Goal: Information Seeking & Learning: Learn about a topic

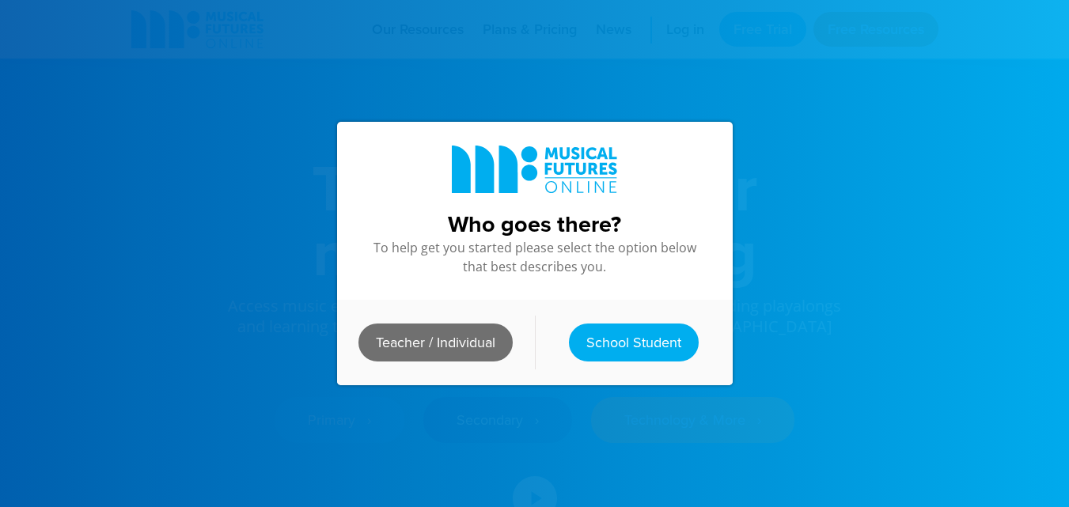
click at [448, 335] on link "Teacher / Individual" at bounding box center [435, 343] width 154 height 38
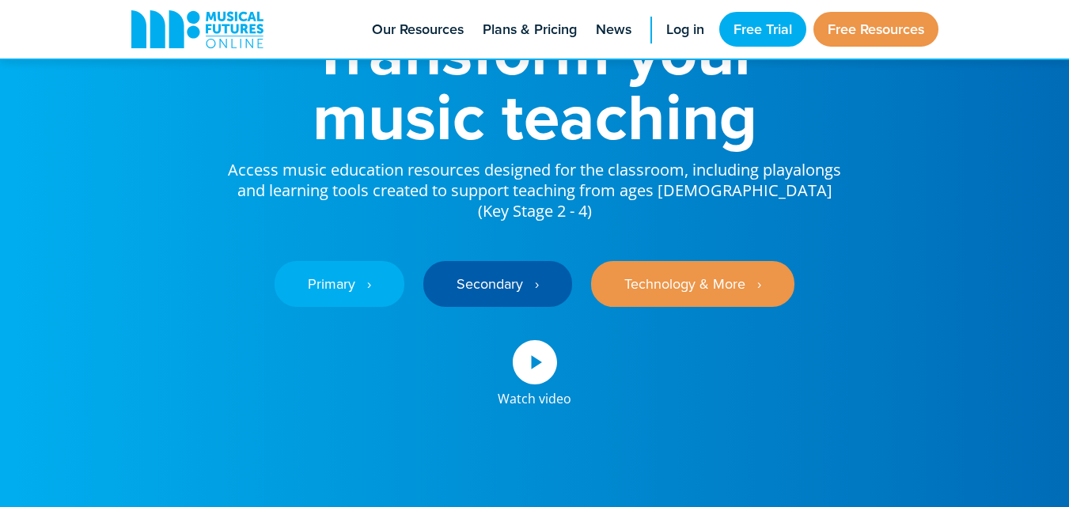
scroll to position [158, 0]
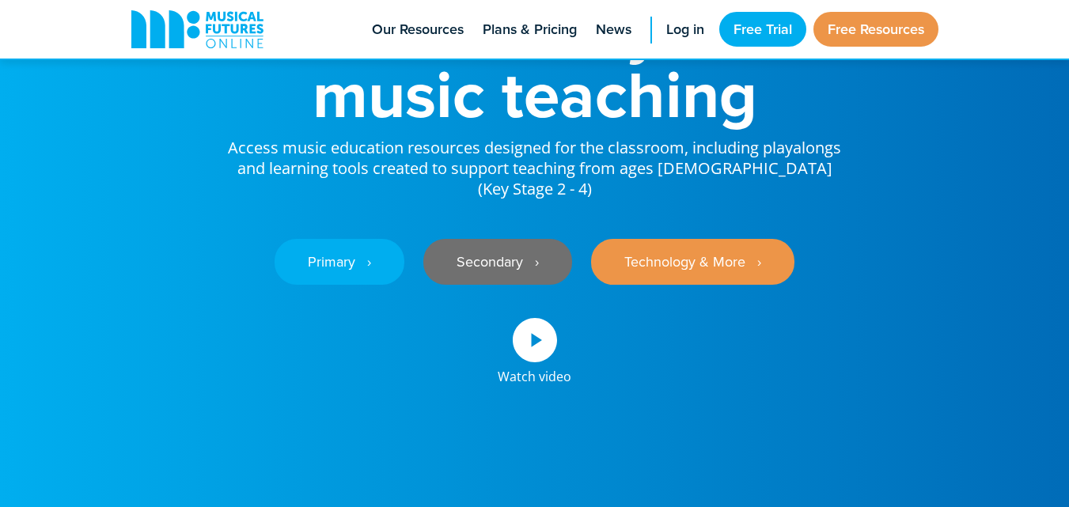
click at [515, 248] on link "Secondary ‎‏‏‎ ‎ ›" at bounding box center [497, 262] width 149 height 46
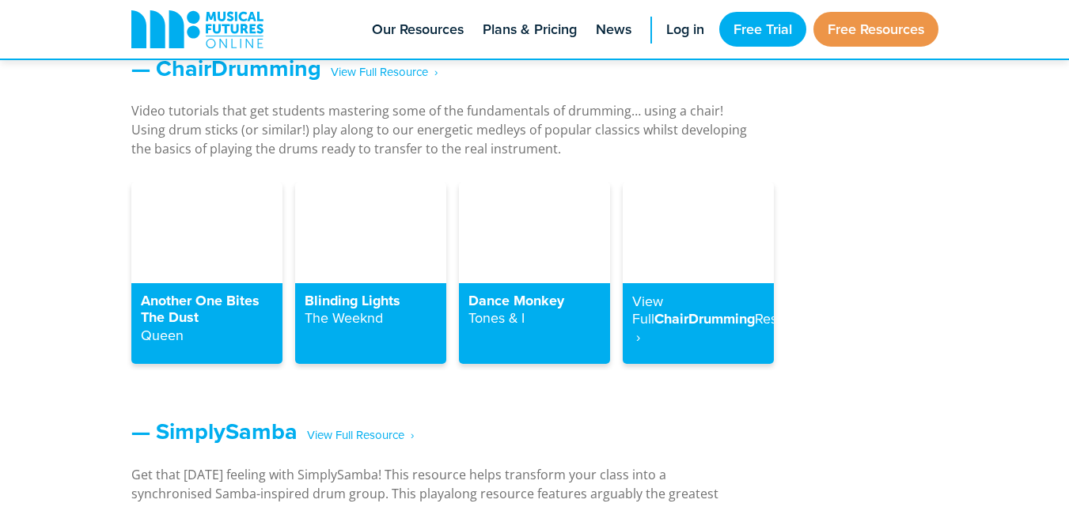
scroll to position [1820, 0]
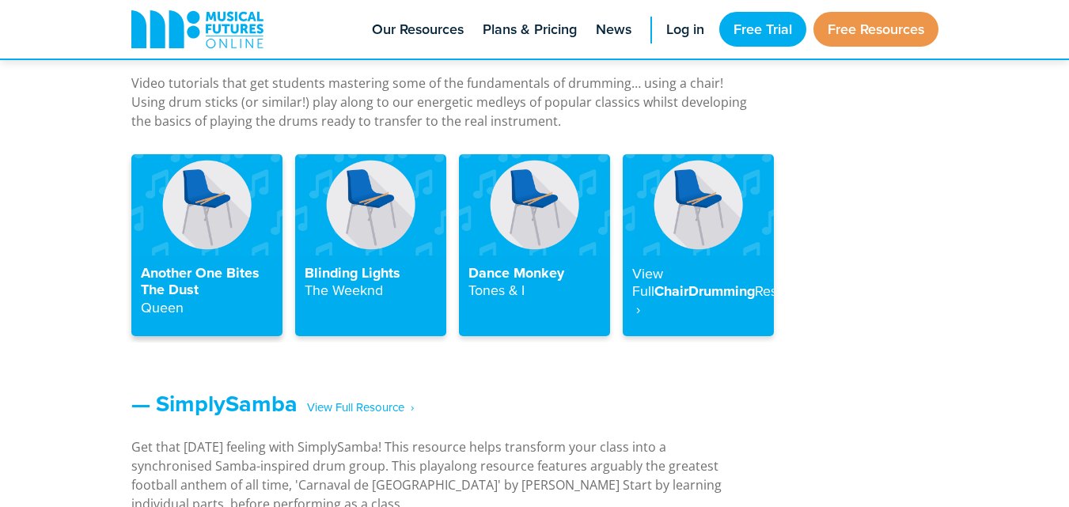
click at [239, 295] on h4 "Another One Bites The Dust Queen" at bounding box center [207, 291] width 132 height 52
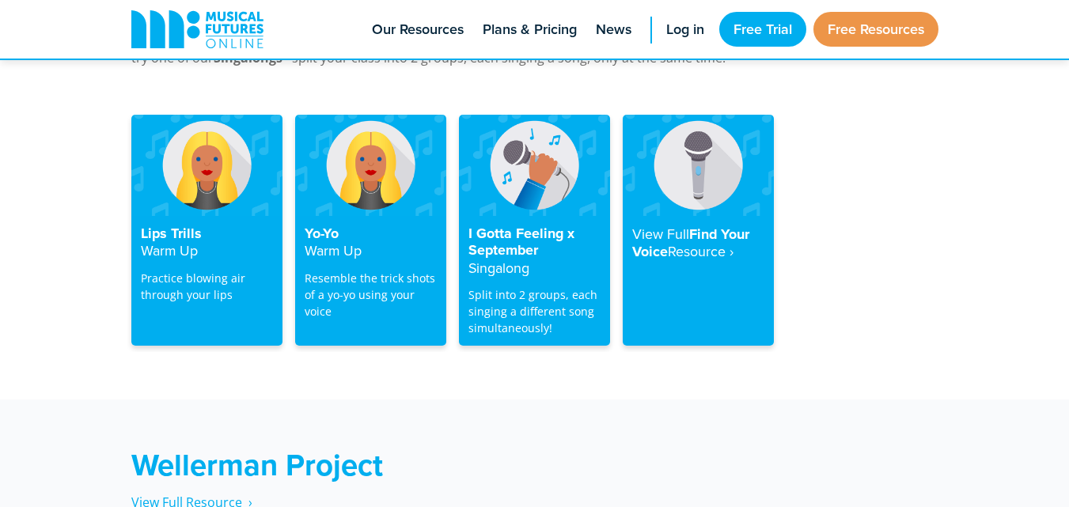
scroll to position [3211, 0]
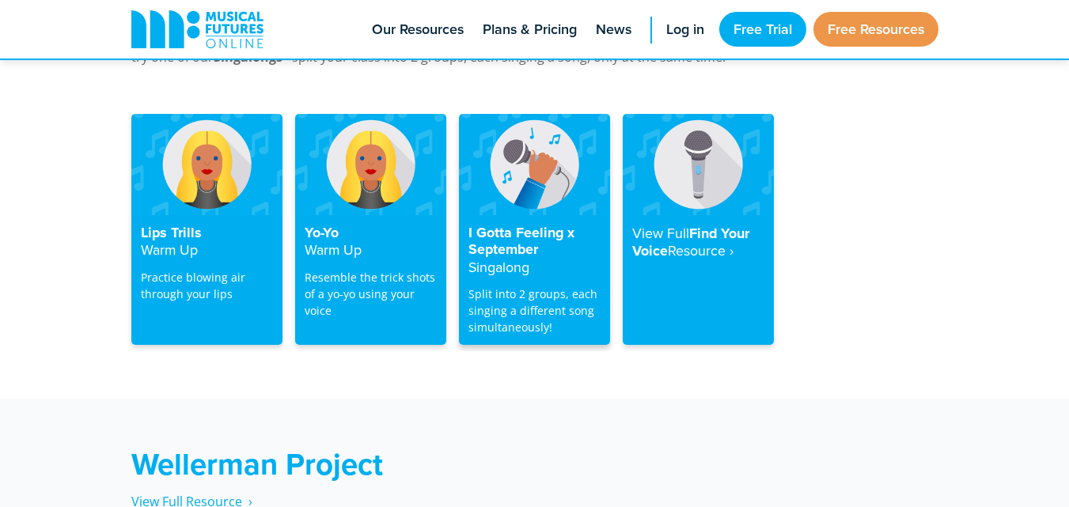
click at [487, 290] on p "Split into 2 groups, each singing a different song simultaneously!" at bounding box center [534, 311] width 132 height 50
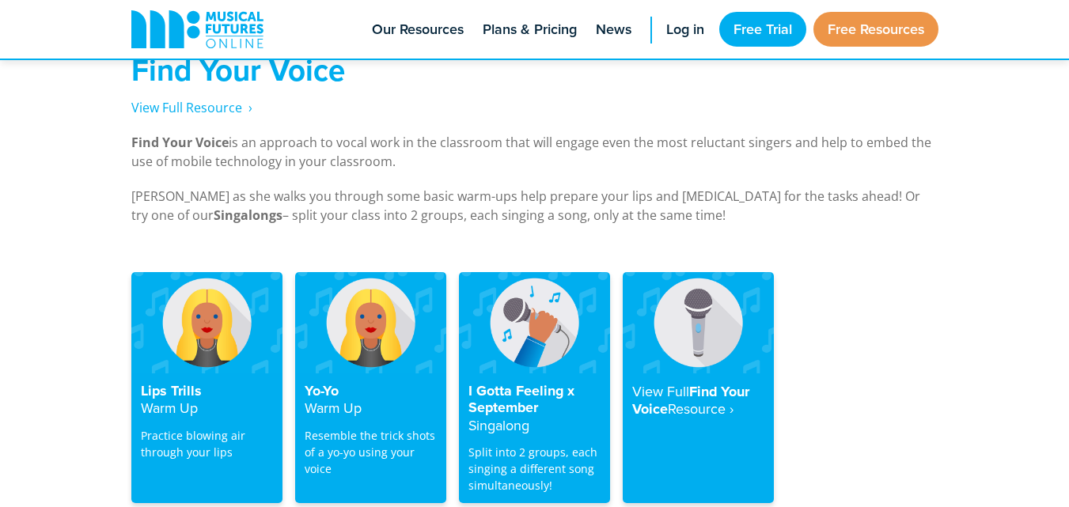
scroll to position [3131, 0]
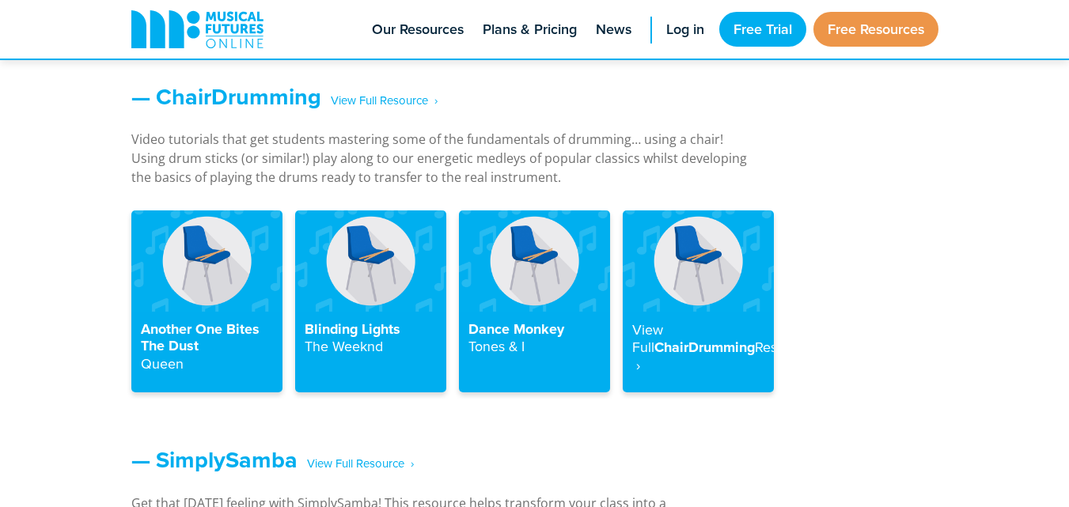
scroll to position [1726, 0]
